Goal: Task Accomplishment & Management: Complete application form

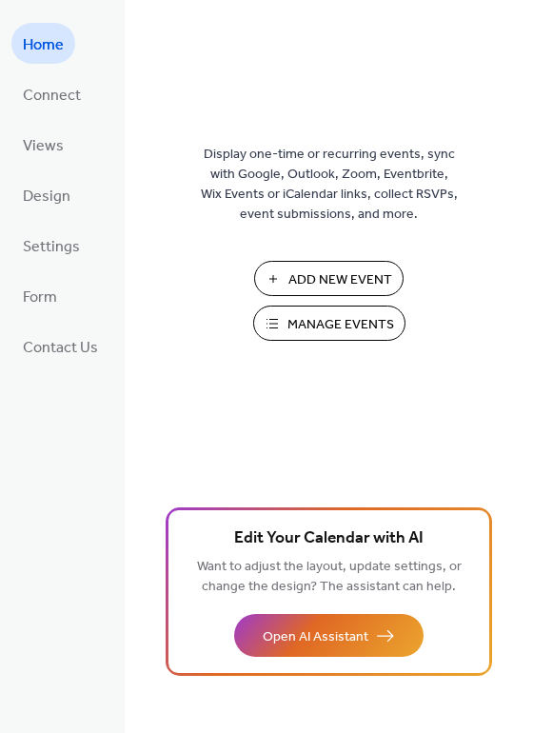
click at [355, 326] on span "Manage Events" at bounding box center [340, 325] width 107 height 20
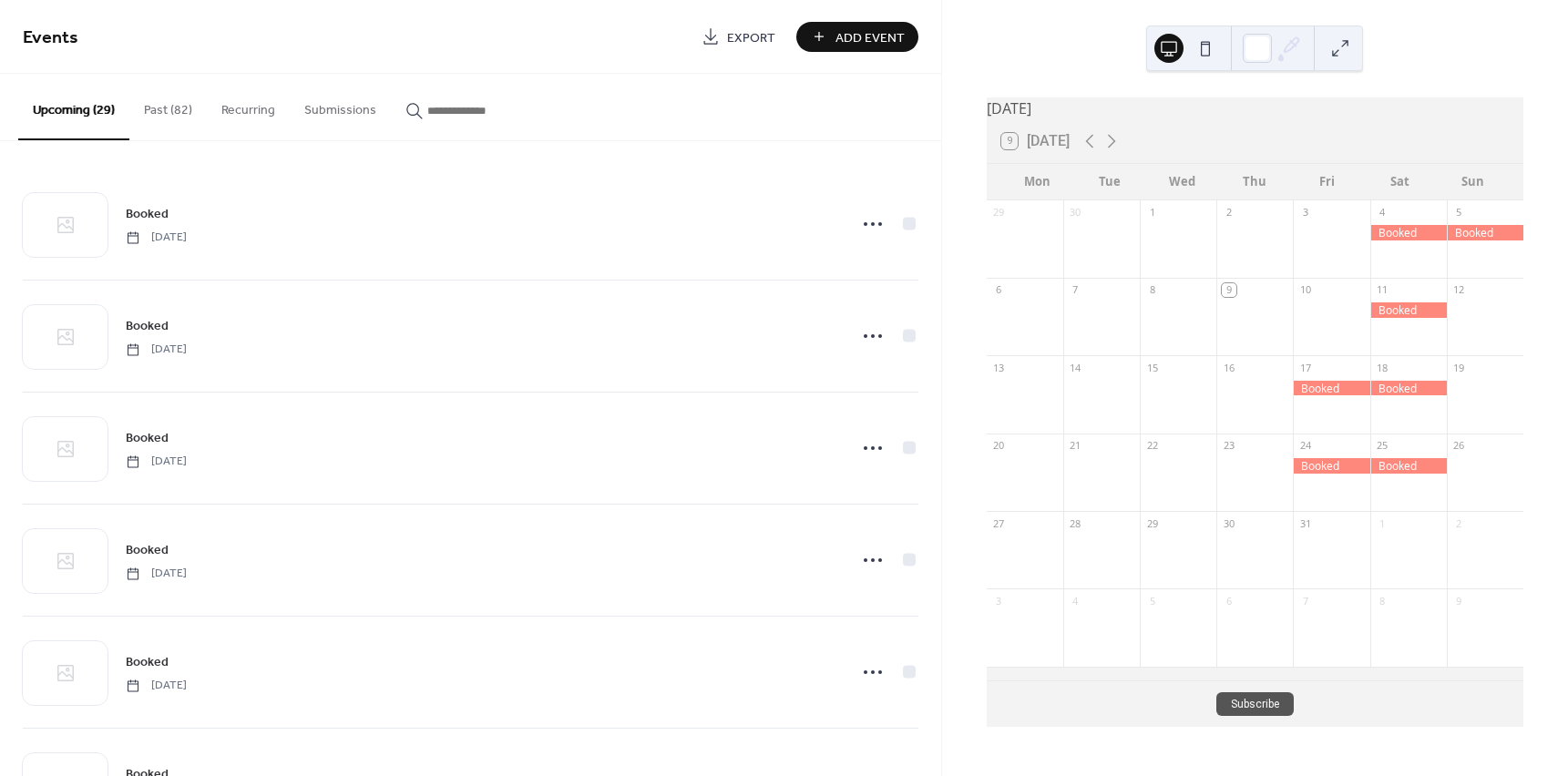
click at [909, 42] on button "Add Event" at bounding box center [857, 36] width 122 height 30
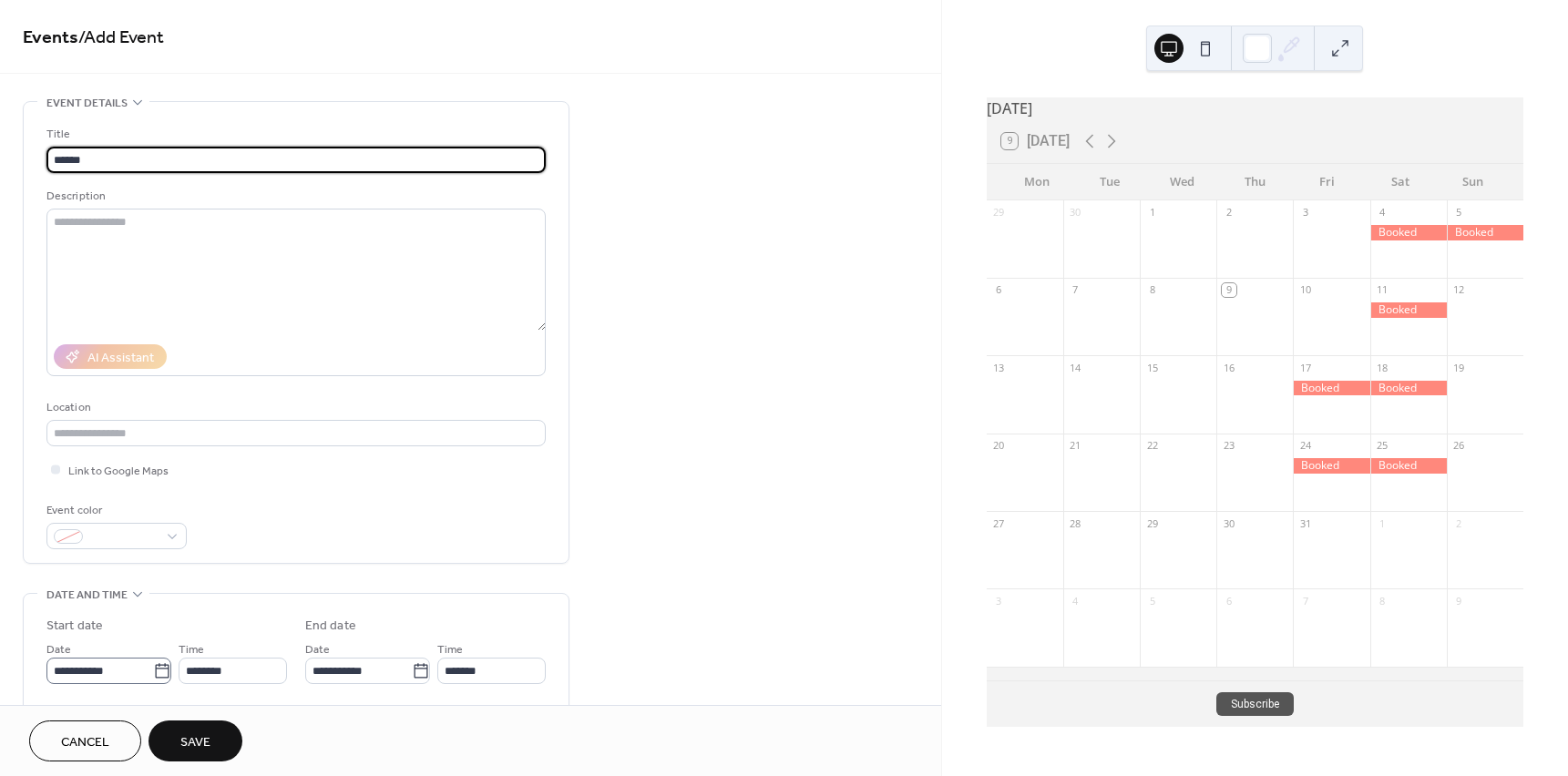
type input "******"
click at [155, 667] on icon at bounding box center [162, 670] width 13 height 14
click at [153, 667] on input "**********" at bounding box center [100, 671] width 106 height 27
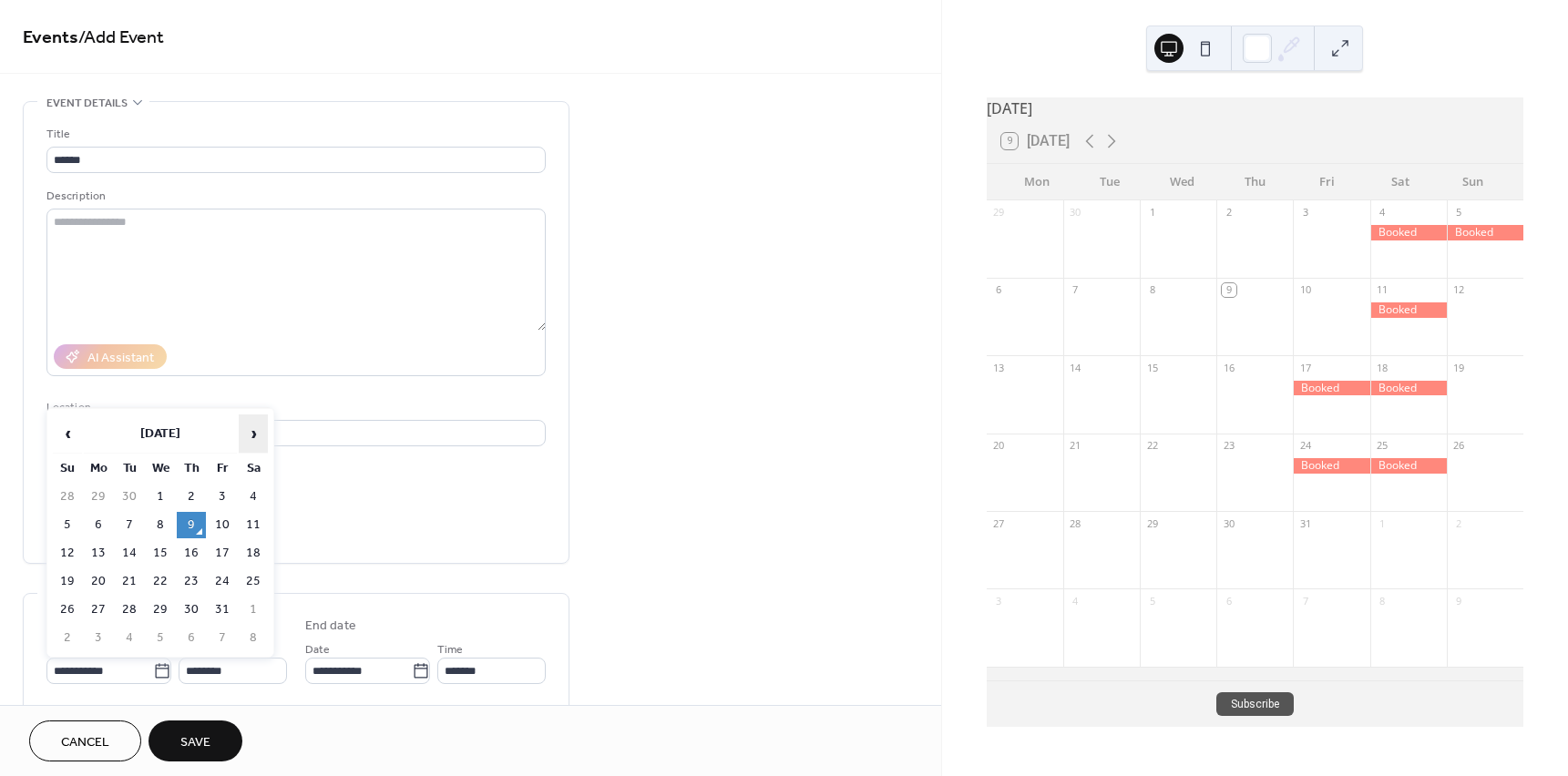
click at [264, 448] on span "›" at bounding box center [253, 433] width 28 height 36
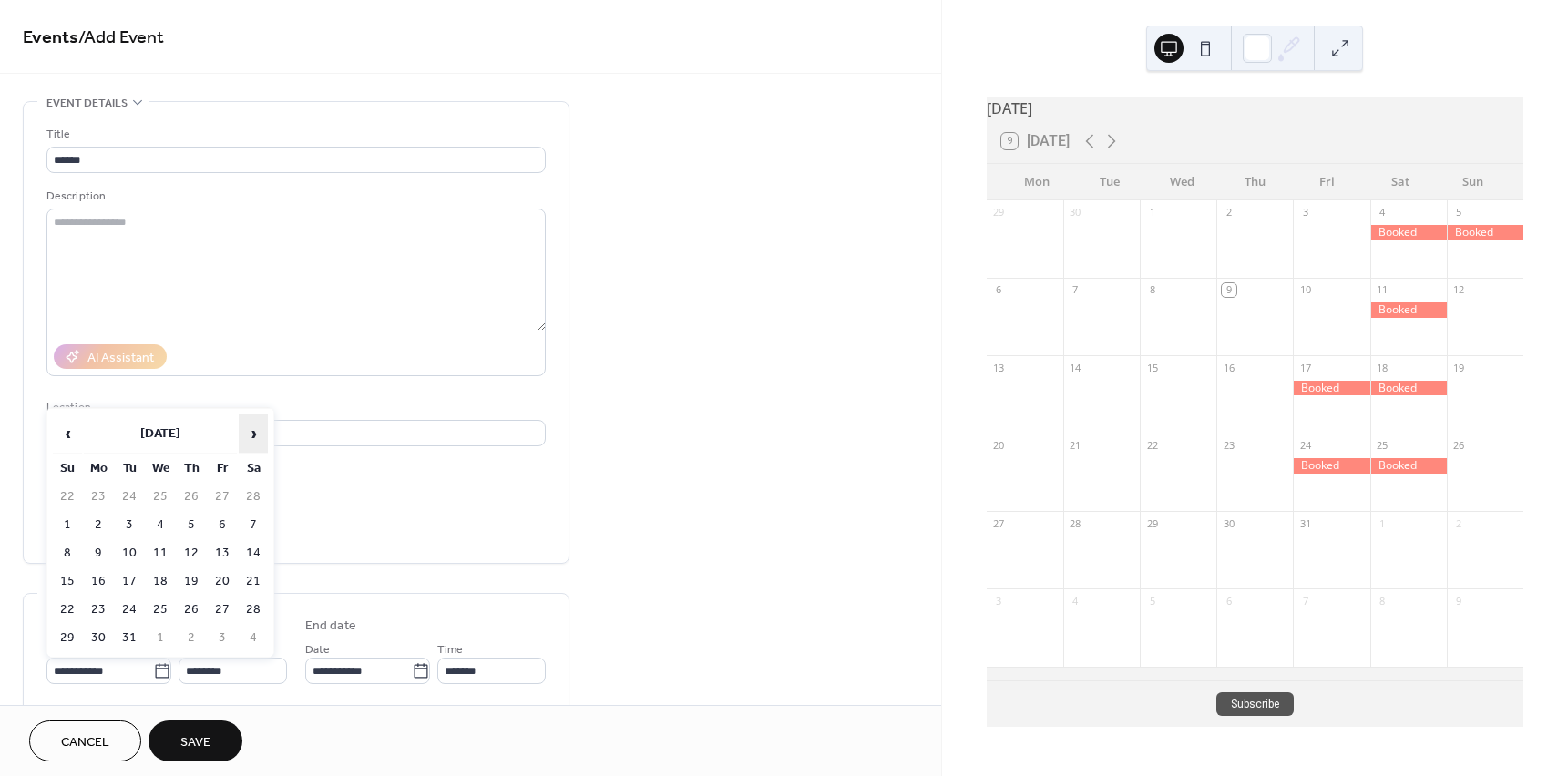
click at [264, 448] on span "›" at bounding box center [253, 433] width 28 height 36
click at [253, 584] on td "25" at bounding box center [253, 582] width 29 height 27
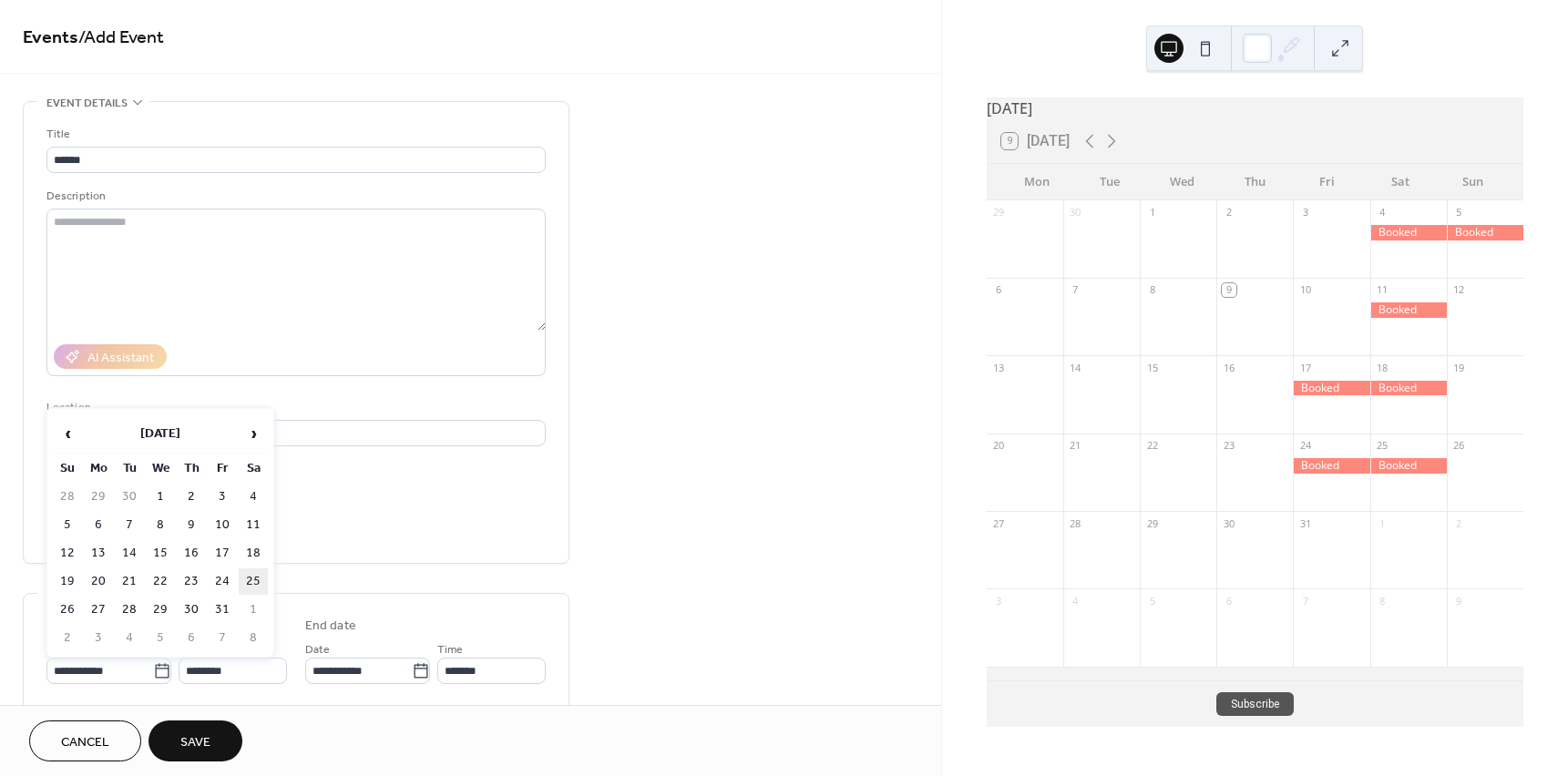
type input "**********"
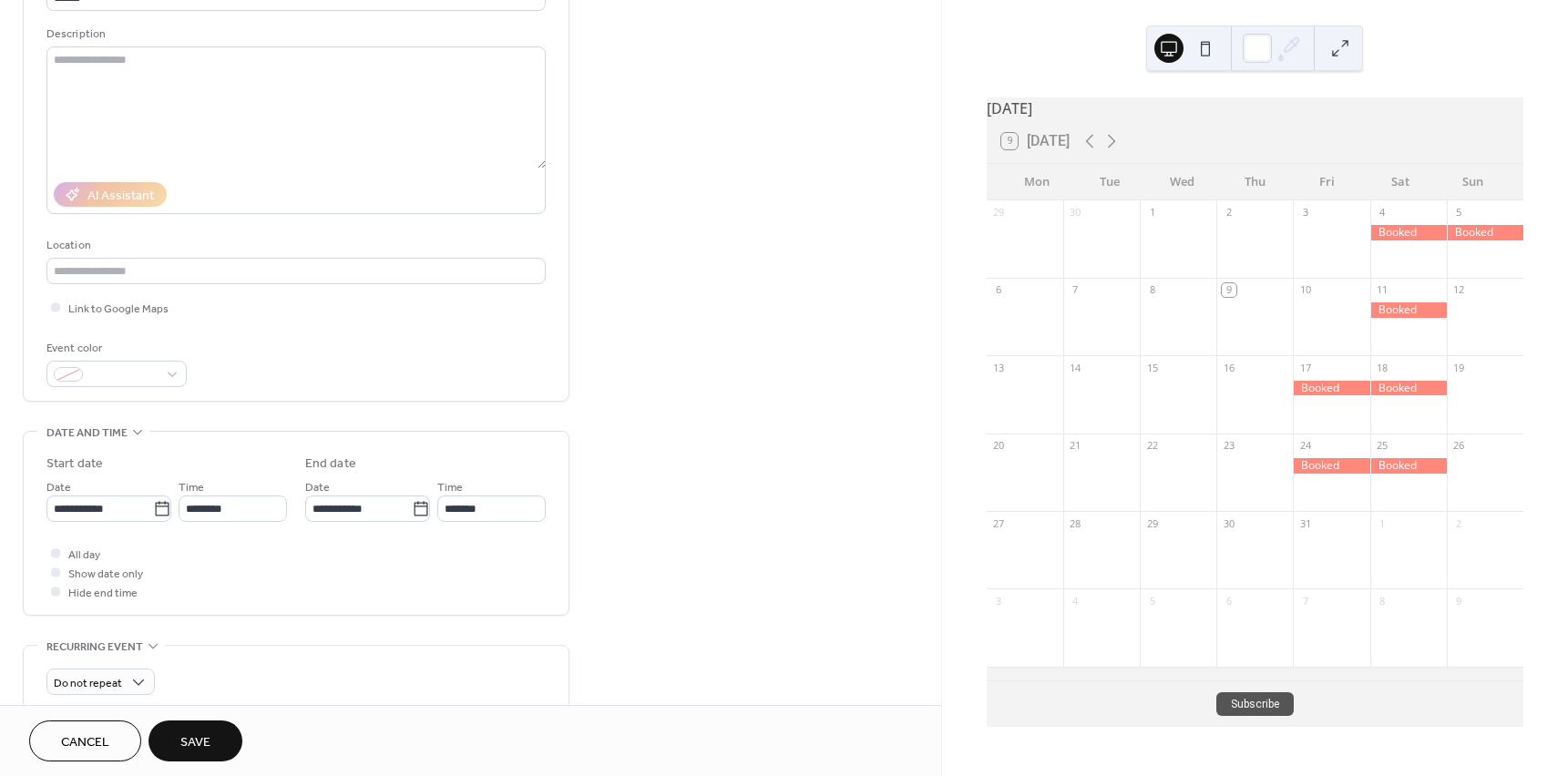
scroll to position [182, 0]
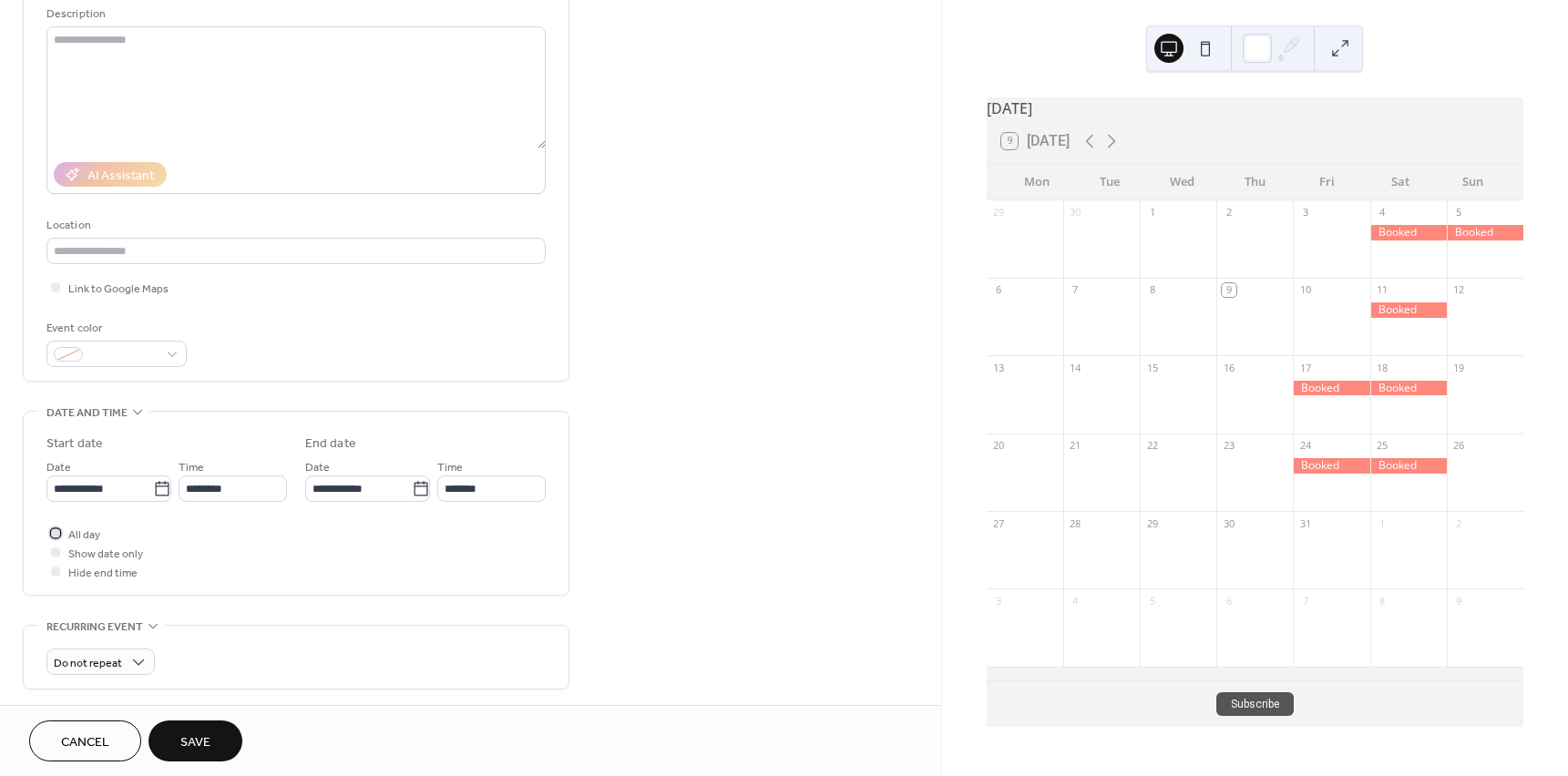
click at [55, 534] on div at bounding box center [56, 533] width 10 height 10
click at [193, 737] on span "Save" at bounding box center [194, 743] width 30 height 19
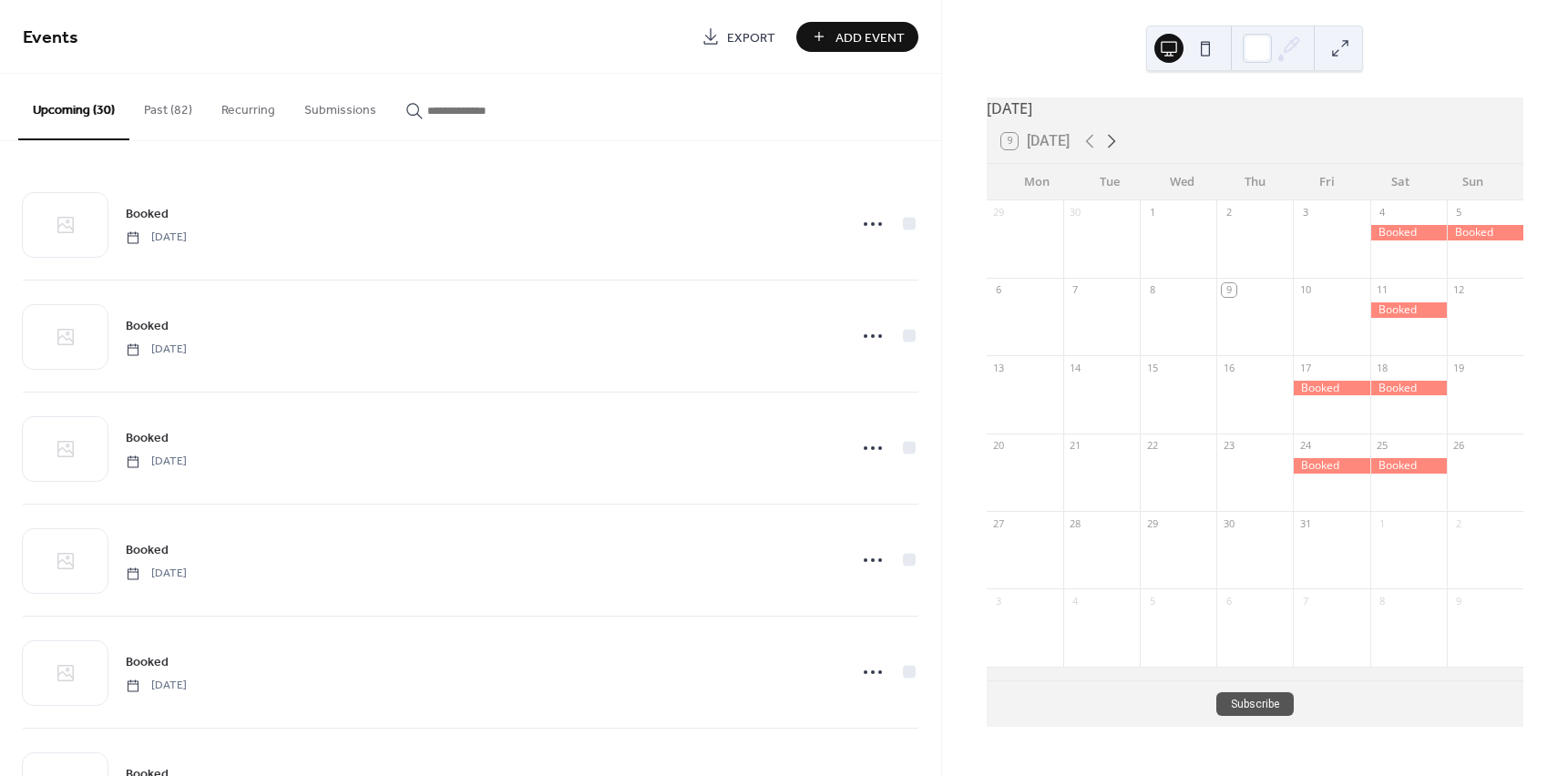
click at [1111, 152] on icon at bounding box center [1110, 141] width 22 height 22
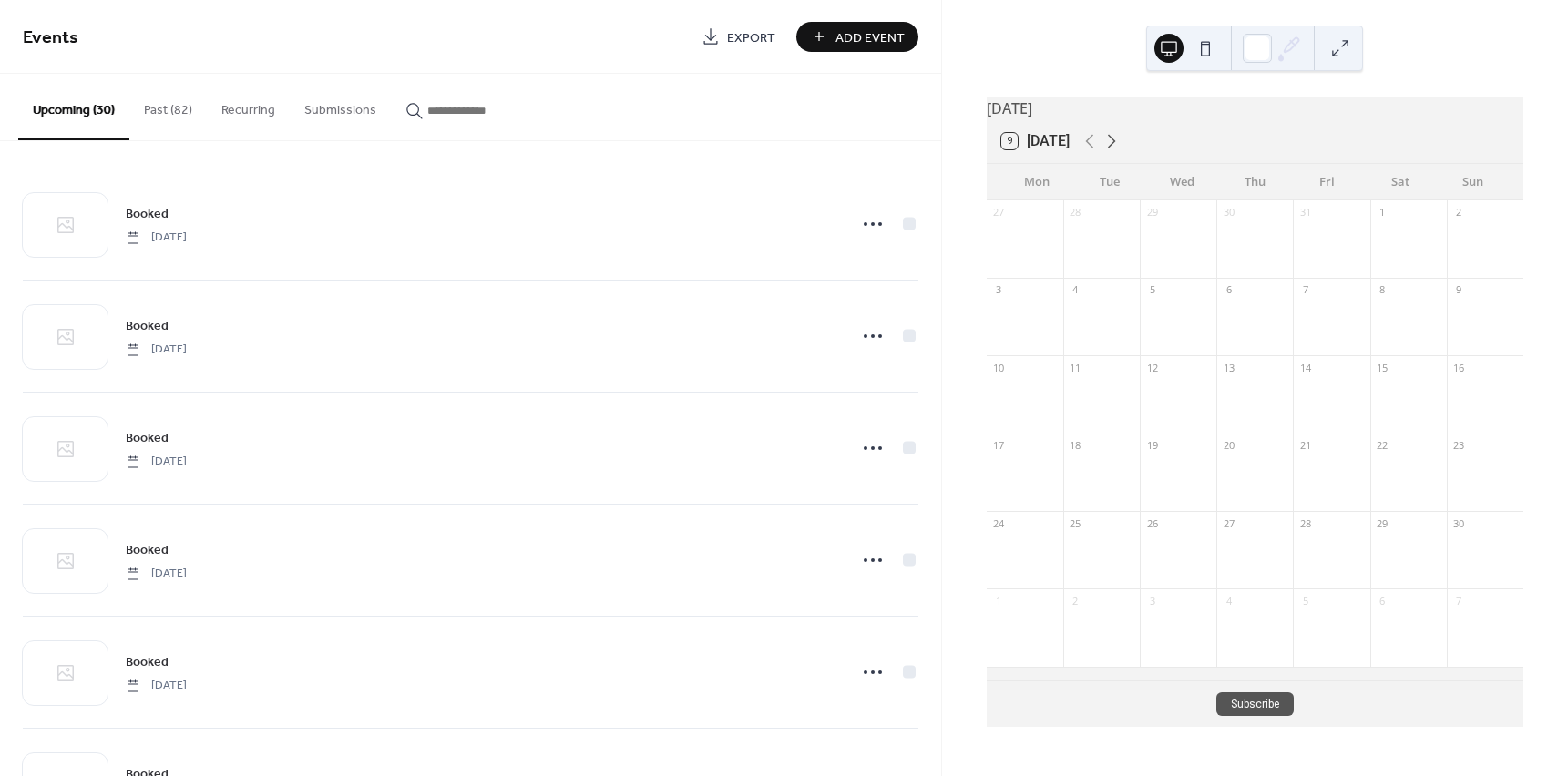
click at [1111, 152] on icon at bounding box center [1110, 141] width 22 height 22
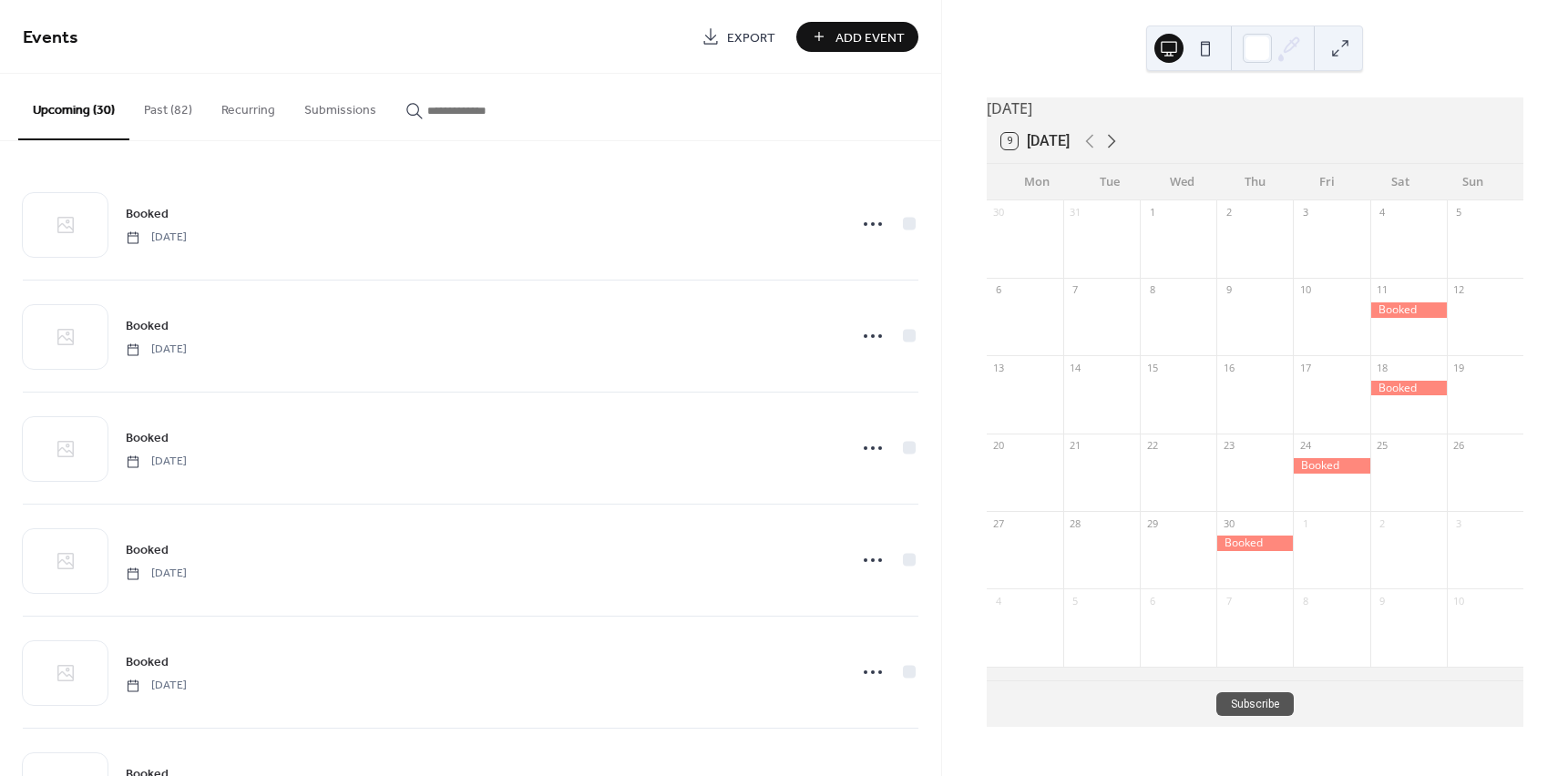
click at [1111, 152] on icon at bounding box center [1110, 141] width 22 height 22
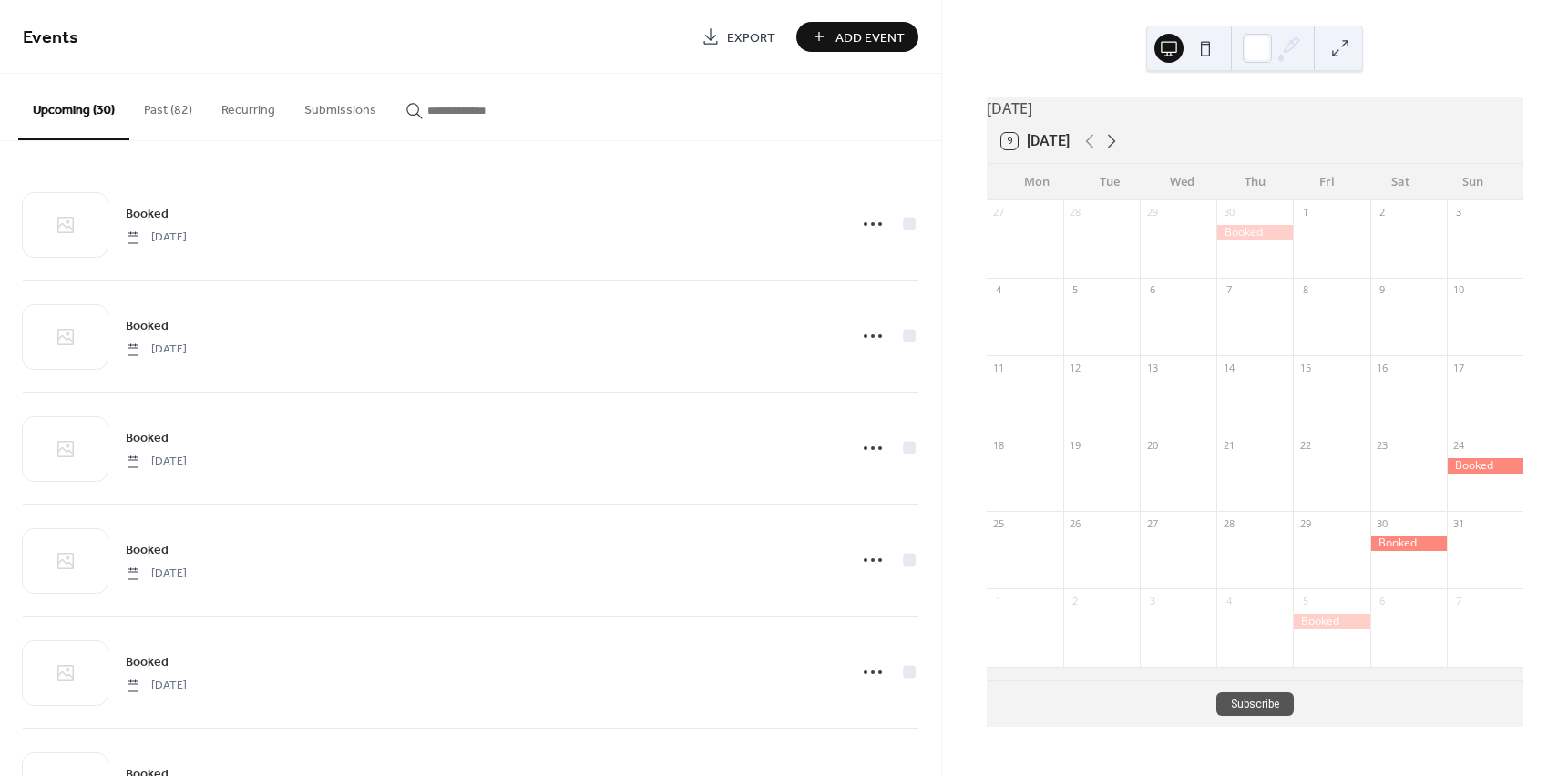
click at [1111, 152] on icon at bounding box center [1110, 141] width 22 height 22
